Goal: Complete application form

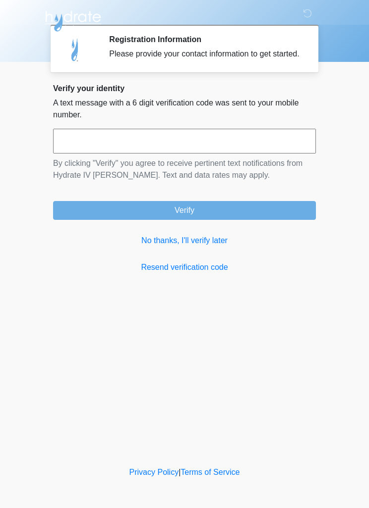
click at [166, 273] on link "Resend verification code" at bounding box center [184, 268] width 263 height 12
click at [76, 151] on input "text" at bounding box center [184, 141] width 263 height 25
click at [24, 183] on body "‎ ‎ Registration Information Please provide your contact information to get sta…" at bounding box center [184, 254] width 369 height 508
click at [164, 247] on link "No thanks, I'll verify later" at bounding box center [184, 241] width 263 height 12
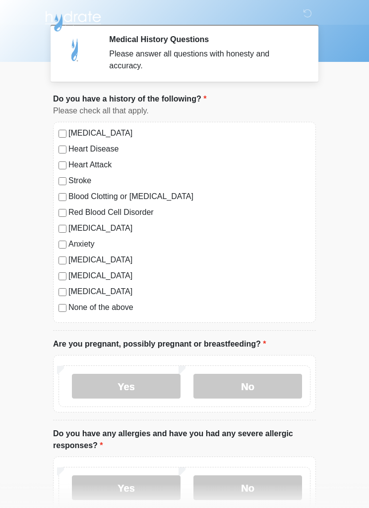
click at [235, 386] on label "No" at bounding box center [247, 386] width 108 height 25
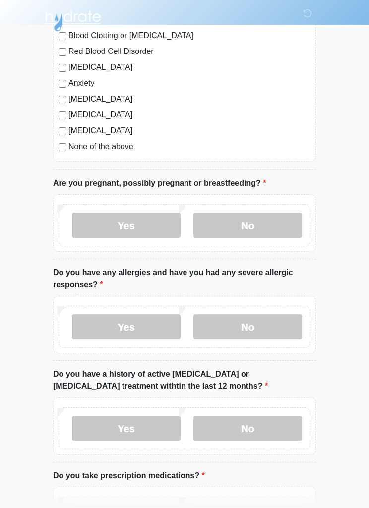
scroll to position [165, 0]
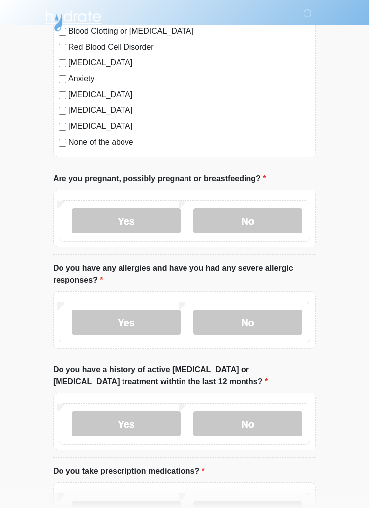
click at [233, 331] on label "No" at bounding box center [247, 323] width 108 height 25
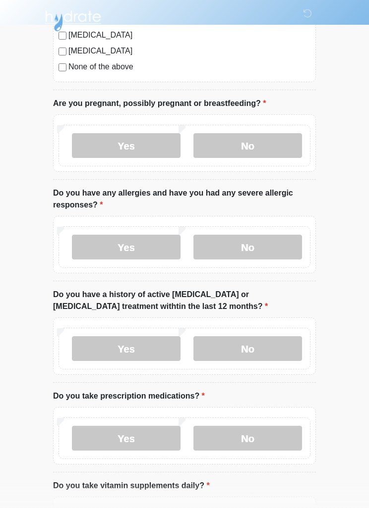
scroll to position [242, 0]
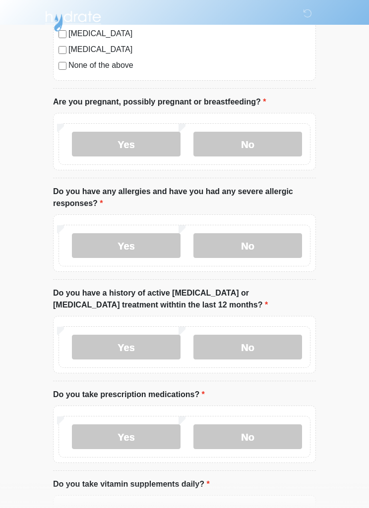
click at [235, 354] on label "No" at bounding box center [247, 347] width 108 height 25
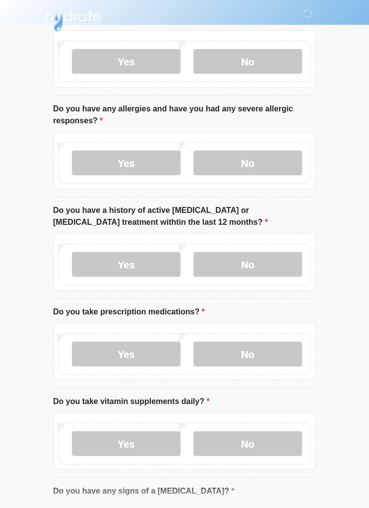
click at [238, 356] on label "No" at bounding box center [247, 354] width 108 height 25
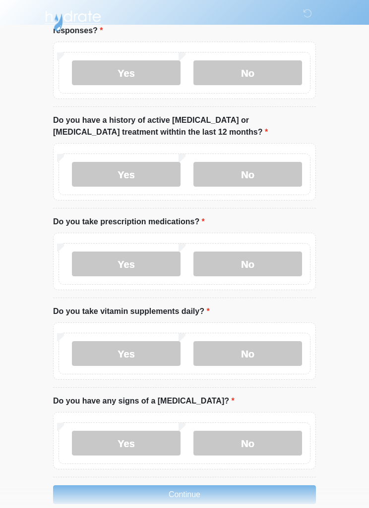
scroll to position [425, 0]
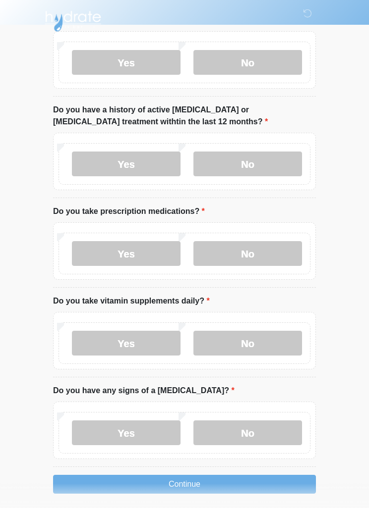
click at [114, 342] on label "Yes" at bounding box center [126, 343] width 108 height 25
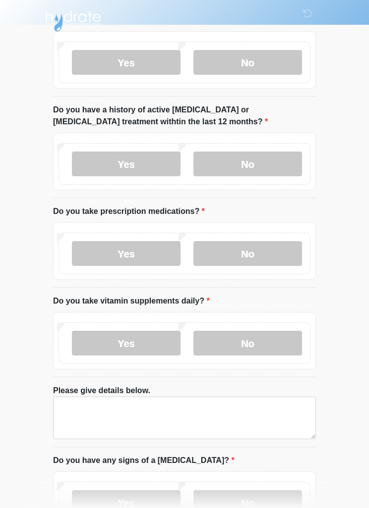
click at [237, 345] on label "No" at bounding box center [247, 343] width 108 height 25
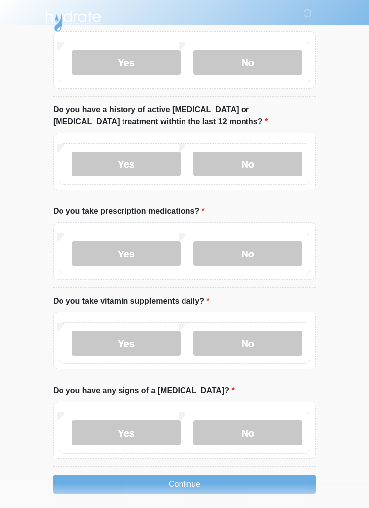
click at [240, 429] on label "No" at bounding box center [247, 433] width 108 height 25
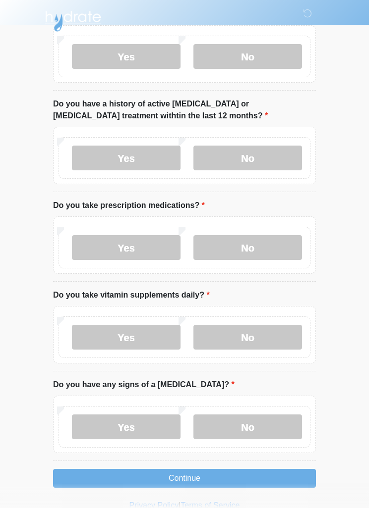
click at [172, 480] on button "Continue" at bounding box center [184, 478] width 263 height 19
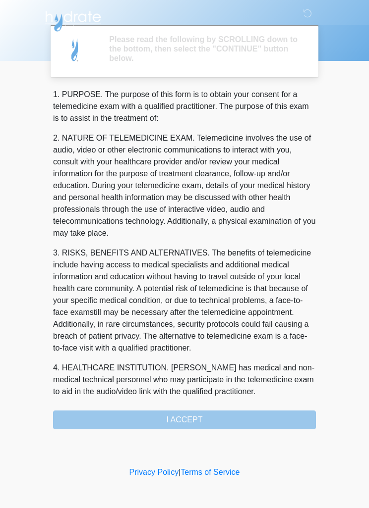
scroll to position [0, 0]
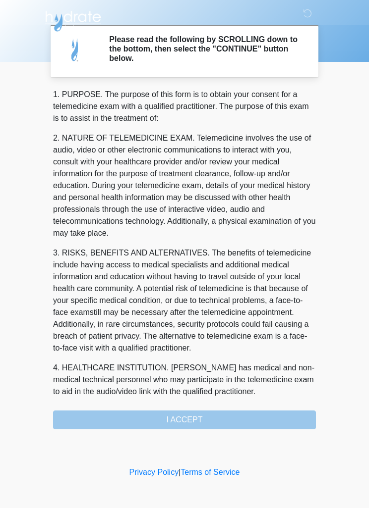
click at [160, 416] on div "1. PURPOSE. The purpose of this form is to obtain your consent for a telemedici…" at bounding box center [184, 259] width 263 height 341
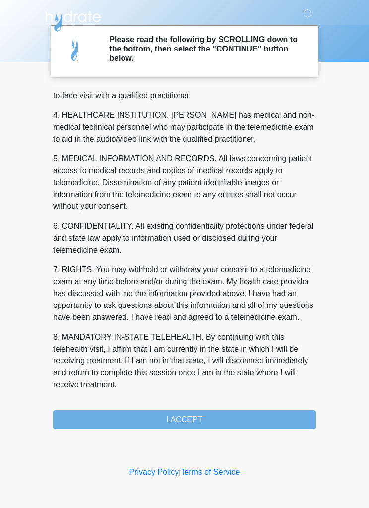
scroll to position [276, 0]
click at [158, 428] on button "I ACCEPT" at bounding box center [184, 420] width 263 height 19
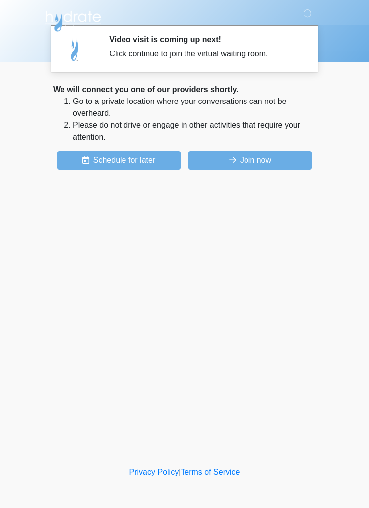
click at [247, 152] on button "Join now" at bounding box center [249, 160] width 123 height 19
